Goal: Check status: Check status

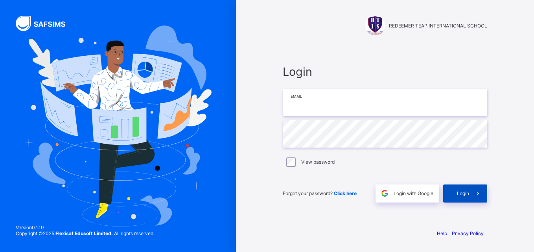
type input "**********"
click at [462, 195] on span "Login" at bounding box center [463, 194] width 12 height 6
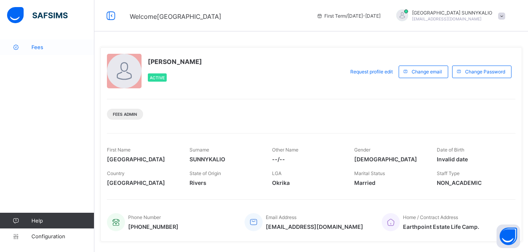
click at [39, 42] on link "Fees" at bounding box center [47, 47] width 94 height 16
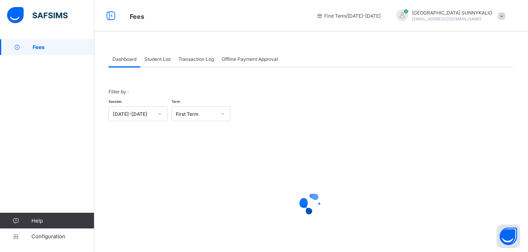
click at [150, 60] on span "Student List" at bounding box center [157, 59] width 26 height 6
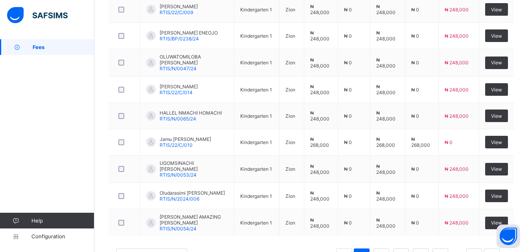
scroll to position [307, 0]
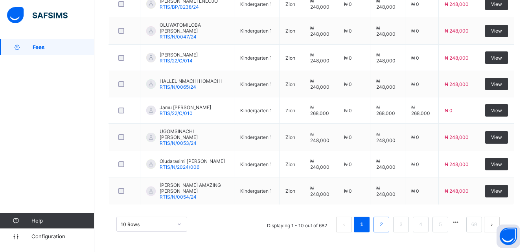
click at [385, 228] on link "2" at bounding box center [380, 225] width 7 height 10
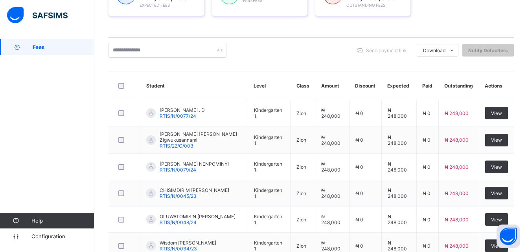
scroll to position [27, 0]
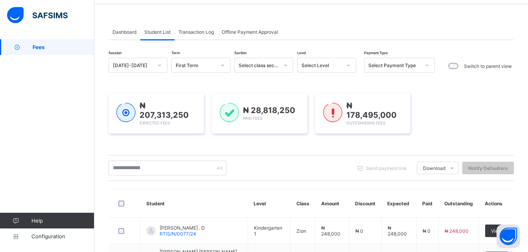
click at [426, 65] on icon at bounding box center [427, 65] width 3 height 2
click at [426, 67] on icon at bounding box center [427, 65] width 5 height 8
click at [376, 82] on div "Full" at bounding box center [399, 82] width 70 height 12
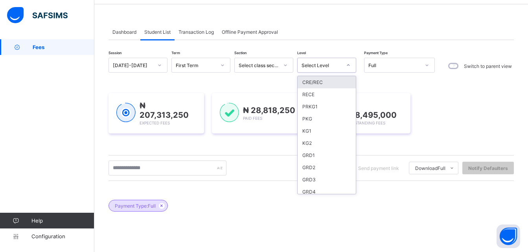
click at [350, 64] on icon at bounding box center [348, 65] width 5 height 8
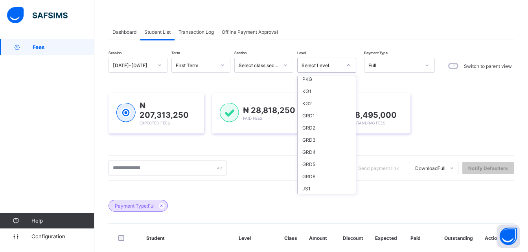
scroll to position [118, 0]
click at [311, 185] on div "JS3" at bounding box center [327, 184] width 58 height 12
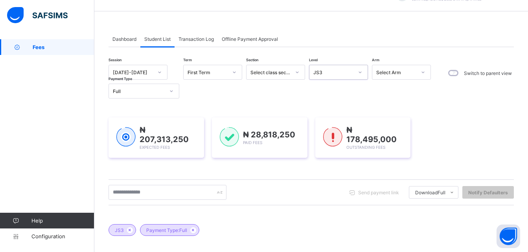
scroll to position [0, 0]
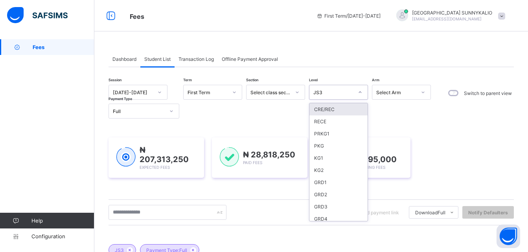
click at [363, 94] on div at bounding box center [359, 92] width 13 height 13
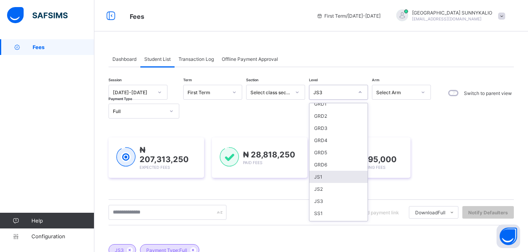
click at [317, 178] on div "JS1" at bounding box center [338, 177] width 58 height 12
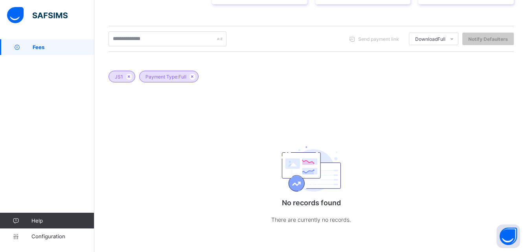
scroll to position [0, 0]
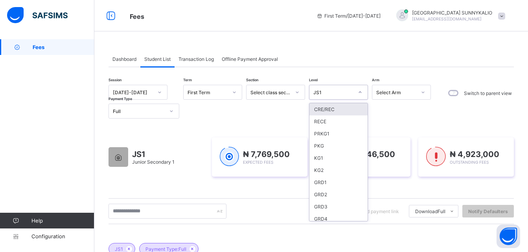
click at [361, 93] on icon at bounding box center [360, 92] width 5 height 8
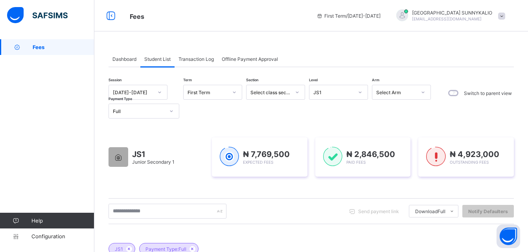
click at [188, 63] on div "Transaction Log" at bounding box center [196, 59] width 43 height 16
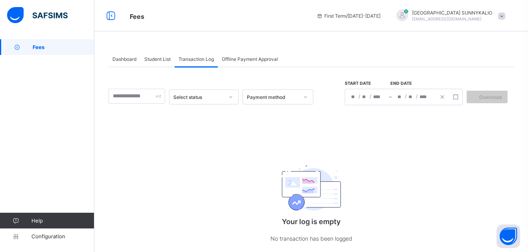
click at [164, 58] on span "Student List" at bounding box center [157, 59] width 26 height 6
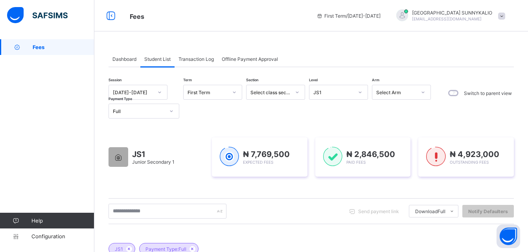
click at [39, 47] on span "Fees" at bounding box center [64, 47] width 62 height 6
click at [505, 15] on span at bounding box center [501, 16] width 7 height 7
click at [480, 78] on span "Logout" at bounding box center [480, 77] width 52 height 9
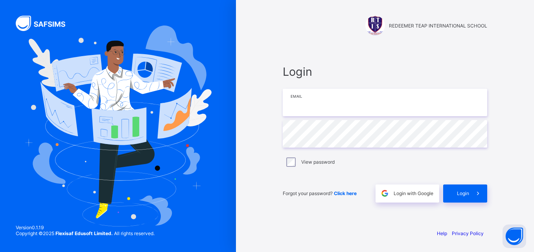
type input "**********"
click at [458, 194] on span "Login" at bounding box center [463, 194] width 12 height 6
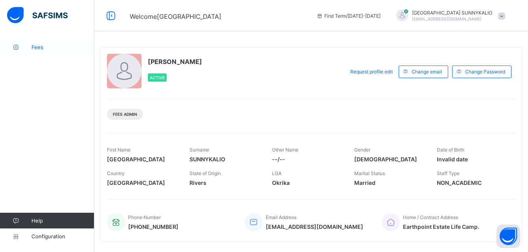
click at [32, 48] on span "Fees" at bounding box center [62, 47] width 63 height 6
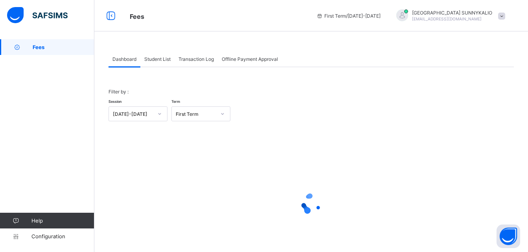
click at [150, 61] on span "Student List" at bounding box center [157, 59] width 26 height 6
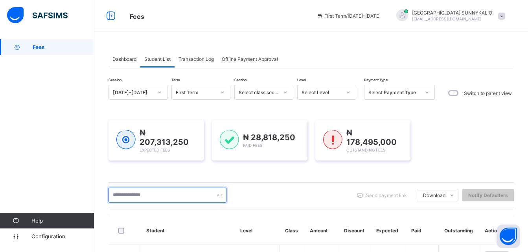
click at [161, 198] on input "text" at bounding box center [168, 195] width 118 height 15
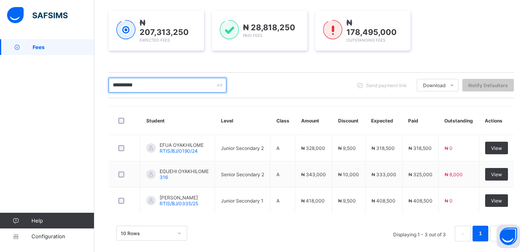
scroll to position [118, 0]
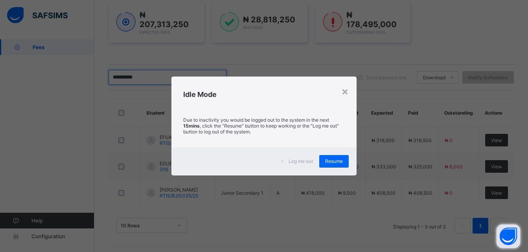
type input "**********"
click at [342, 161] on span "Resume" at bounding box center [334, 161] width 18 height 6
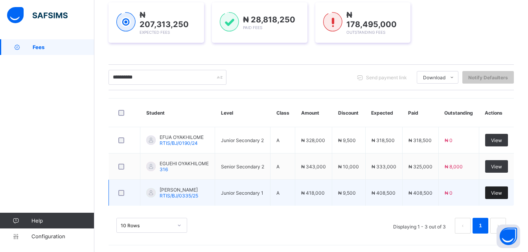
click at [505, 195] on div "View" at bounding box center [496, 193] width 23 height 13
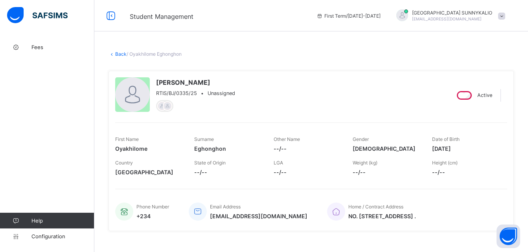
click at [114, 55] on icon at bounding box center [112, 54] width 7 height 6
click at [118, 55] on link "Back" at bounding box center [120, 54] width 11 height 6
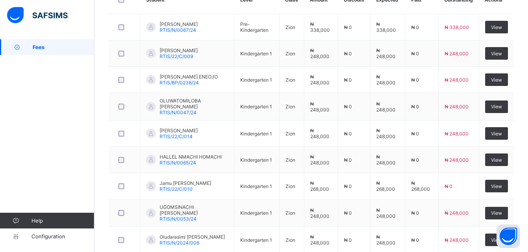
scroll to position [236, 0]
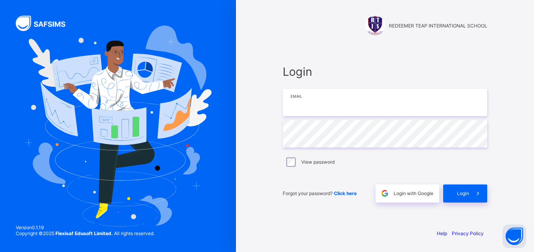
type input "**********"
